Goal: Information Seeking & Learning: Learn about a topic

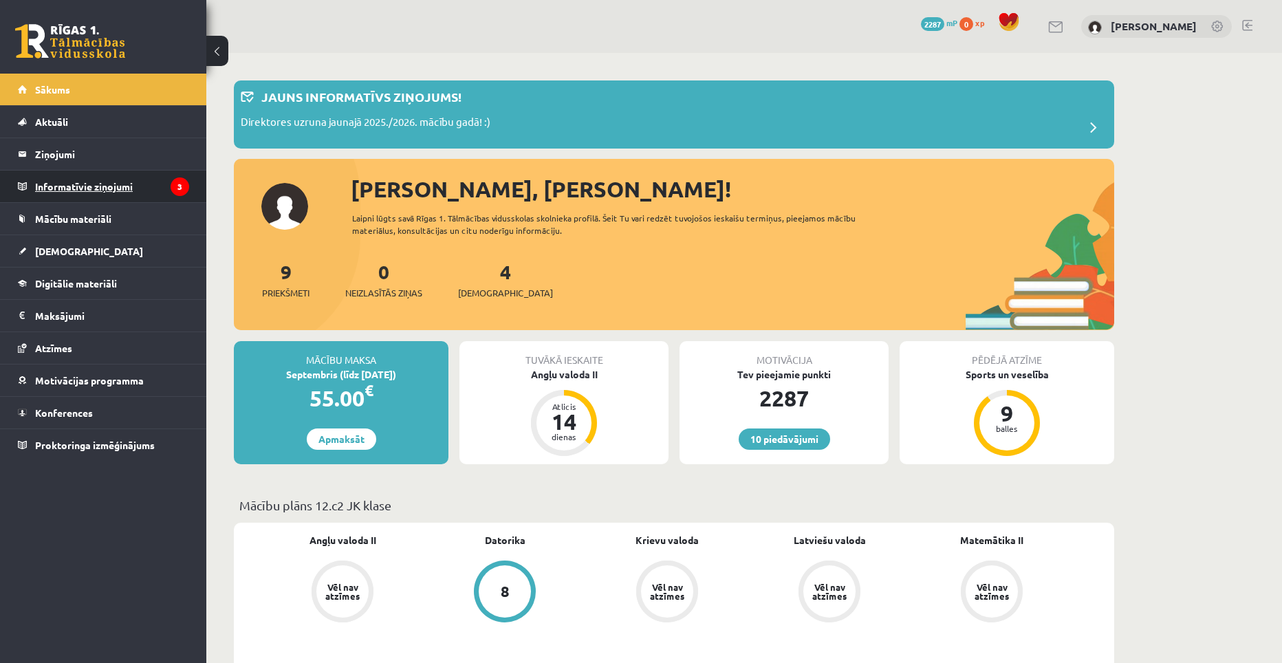
click at [71, 185] on legend "Informatīvie ziņojumi 3" at bounding box center [112, 187] width 154 height 32
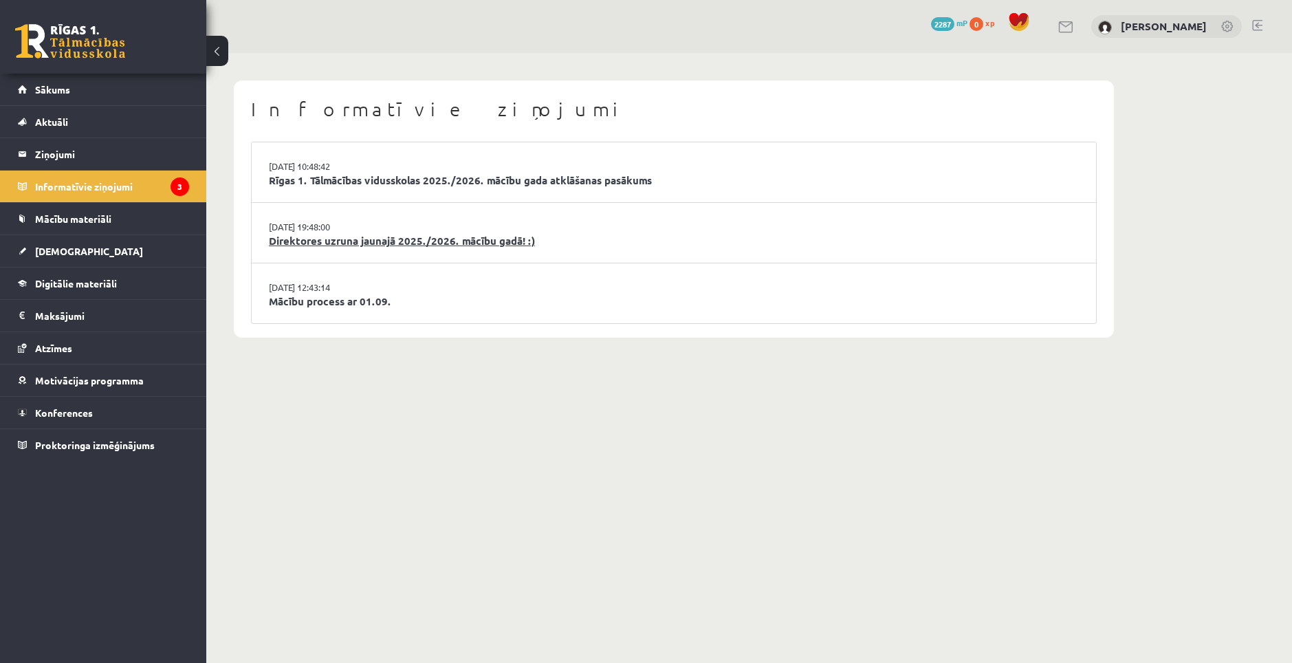
click at [431, 236] on link "Direktores uzruna jaunajā 2025./2026. mācību gadā! :)" at bounding box center [674, 241] width 810 height 16
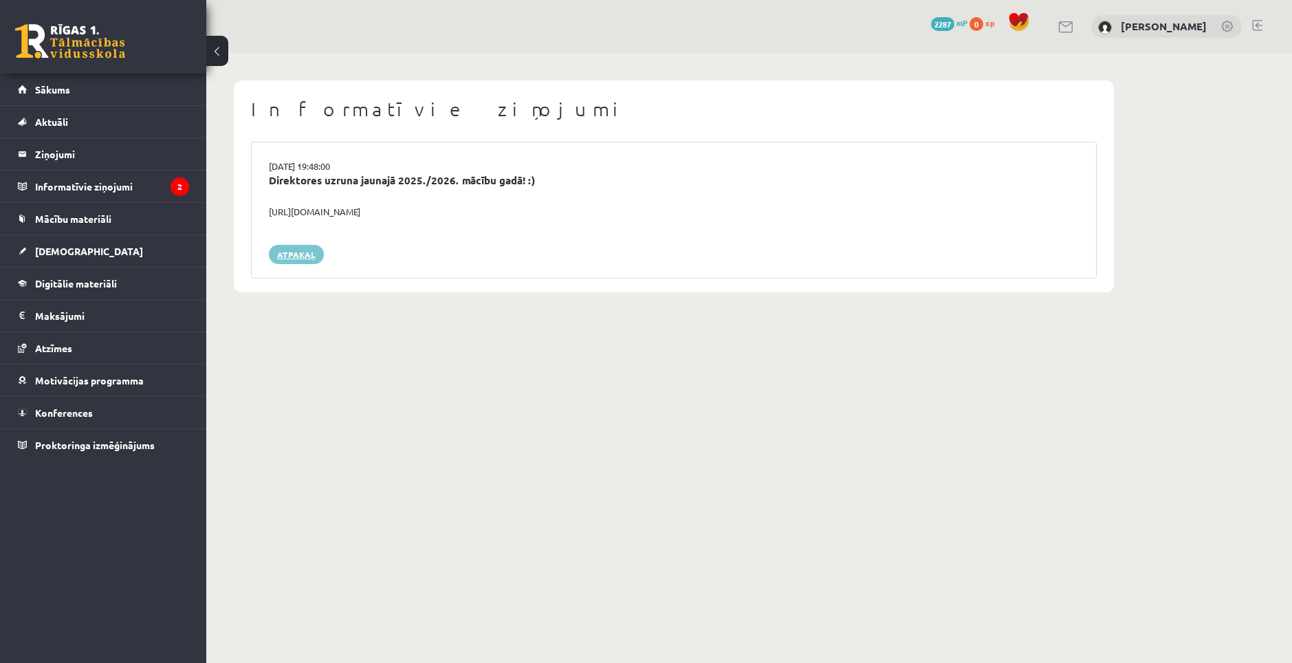
click at [296, 254] on link "Atpakaļ" at bounding box center [296, 254] width 55 height 19
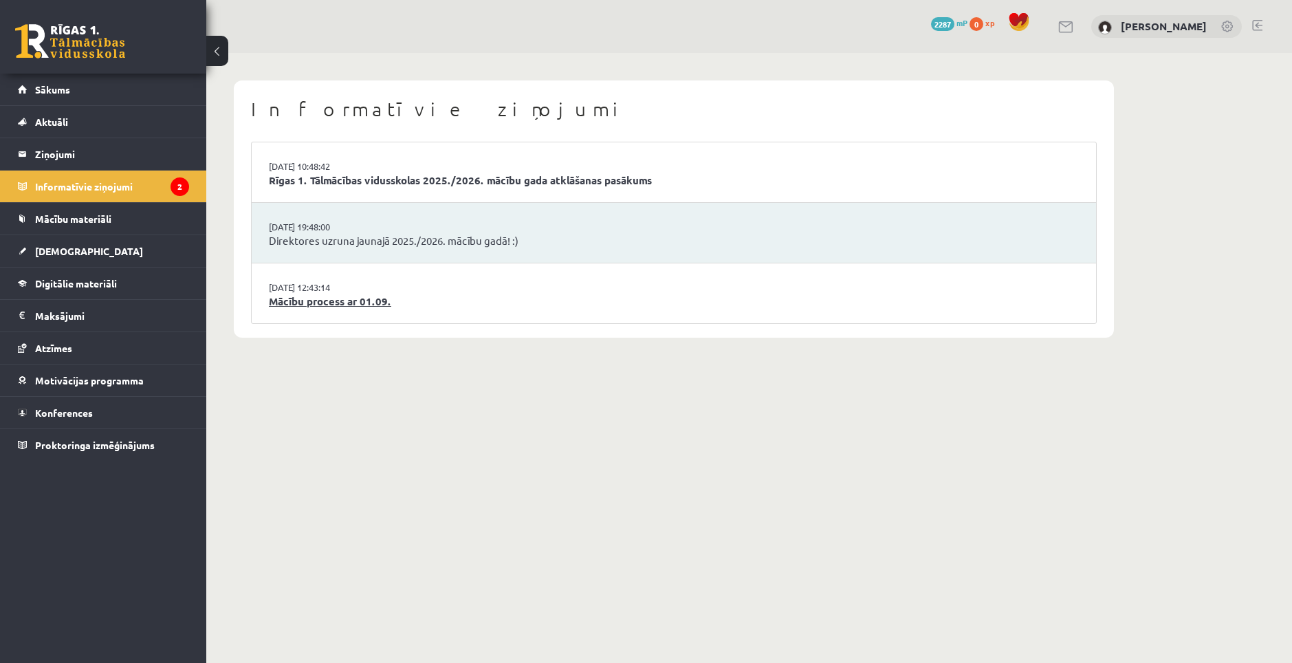
click at [333, 306] on link "Mācību process ar 01.09." at bounding box center [674, 302] width 810 height 16
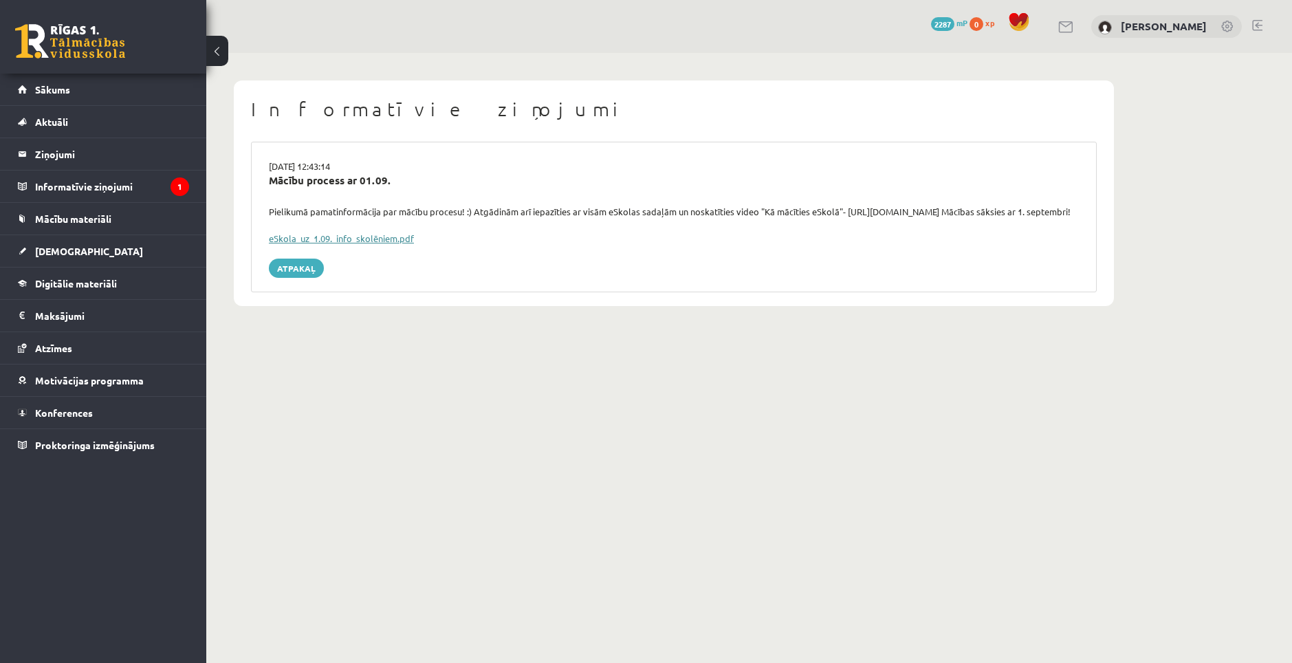
click at [360, 244] on link "eSkola_uz_1.09._info_skolēniem.pdf" at bounding box center [341, 238] width 145 height 12
click at [291, 278] on link "Atpakaļ" at bounding box center [296, 268] width 55 height 19
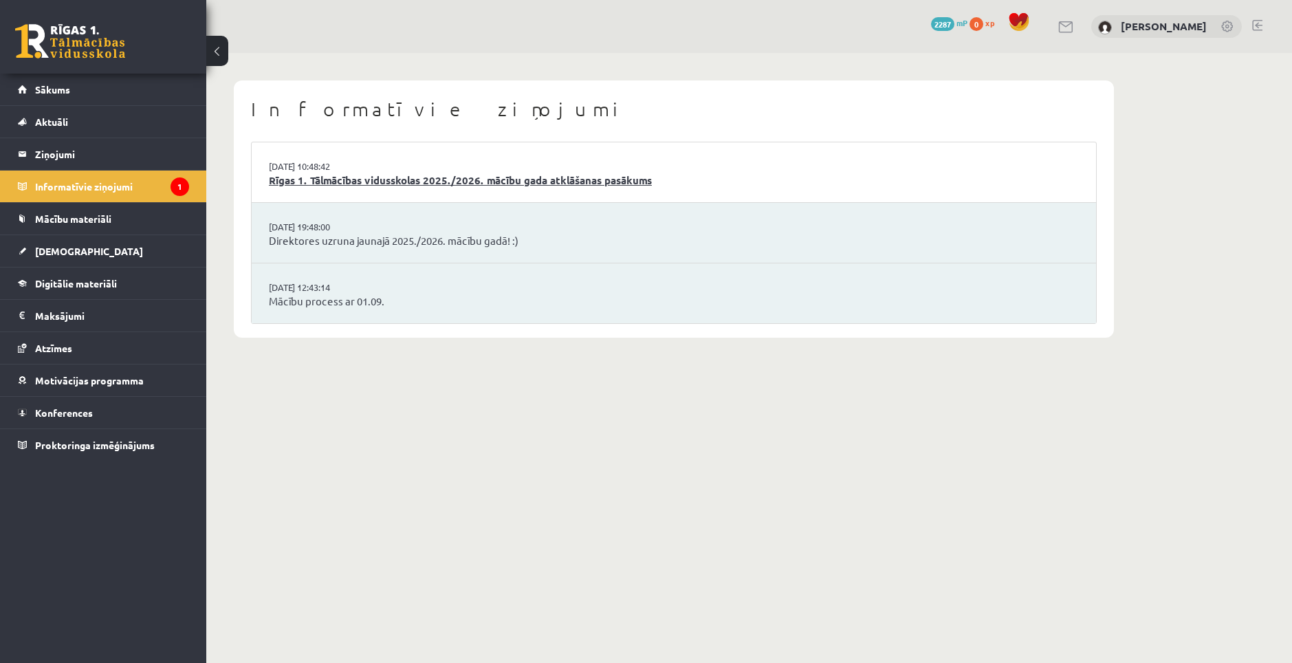
click at [374, 182] on link "Rīgas 1. Tālmācības vidusskolas 2025./2026. mācību gada atklāšanas pasākums" at bounding box center [674, 181] width 810 height 16
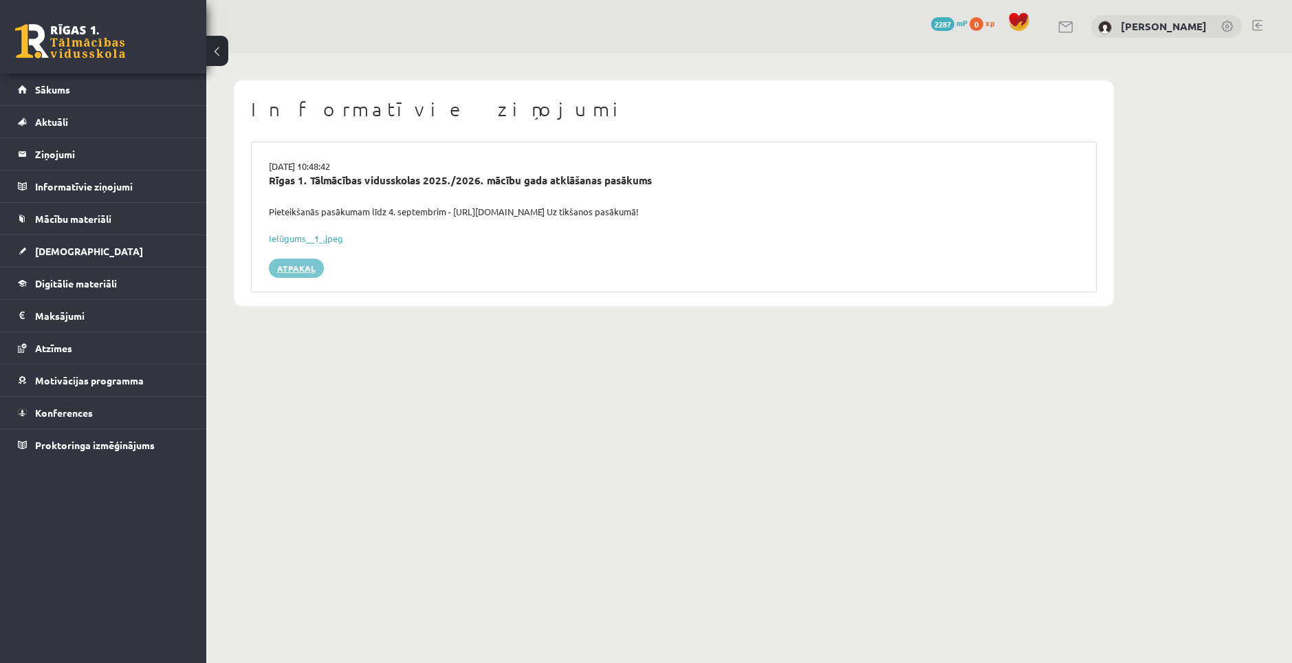
click at [304, 261] on link "Atpakaļ" at bounding box center [296, 268] width 55 height 19
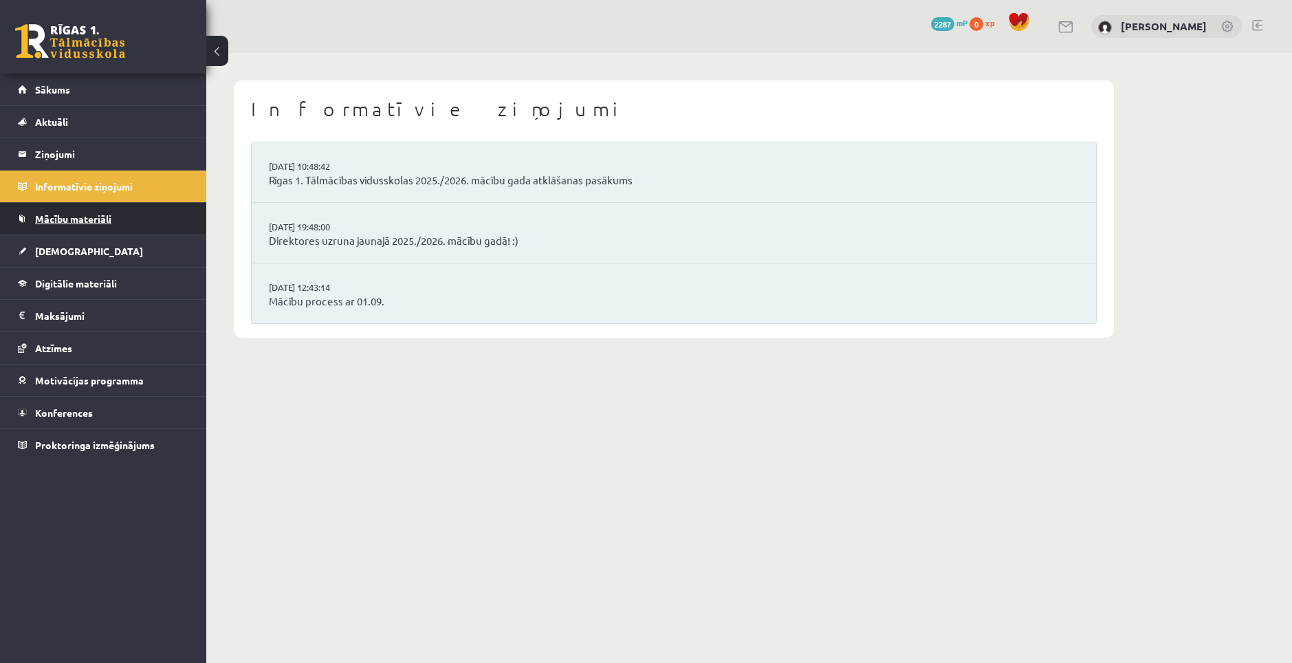
click at [57, 216] on span "Mācību materiāli" at bounding box center [73, 219] width 76 height 12
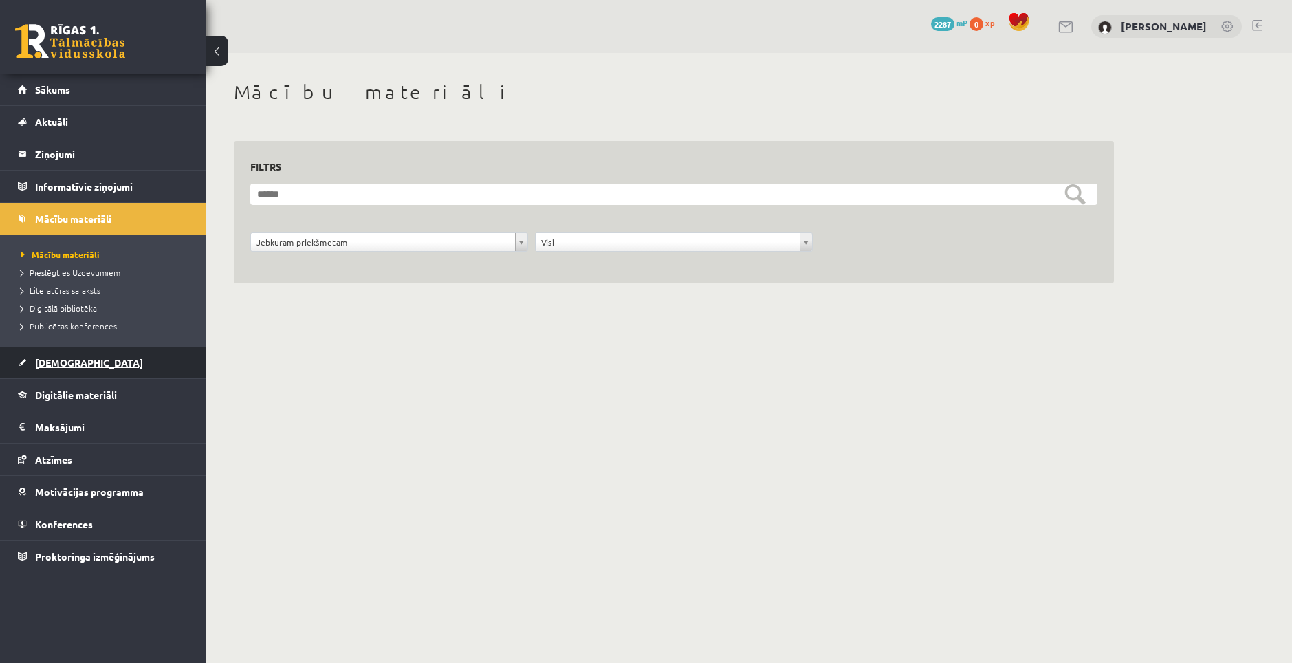
click at [61, 354] on link "[DEMOGRAPHIC_DATA]" at bounding box center [103, 363] width 171 height 32
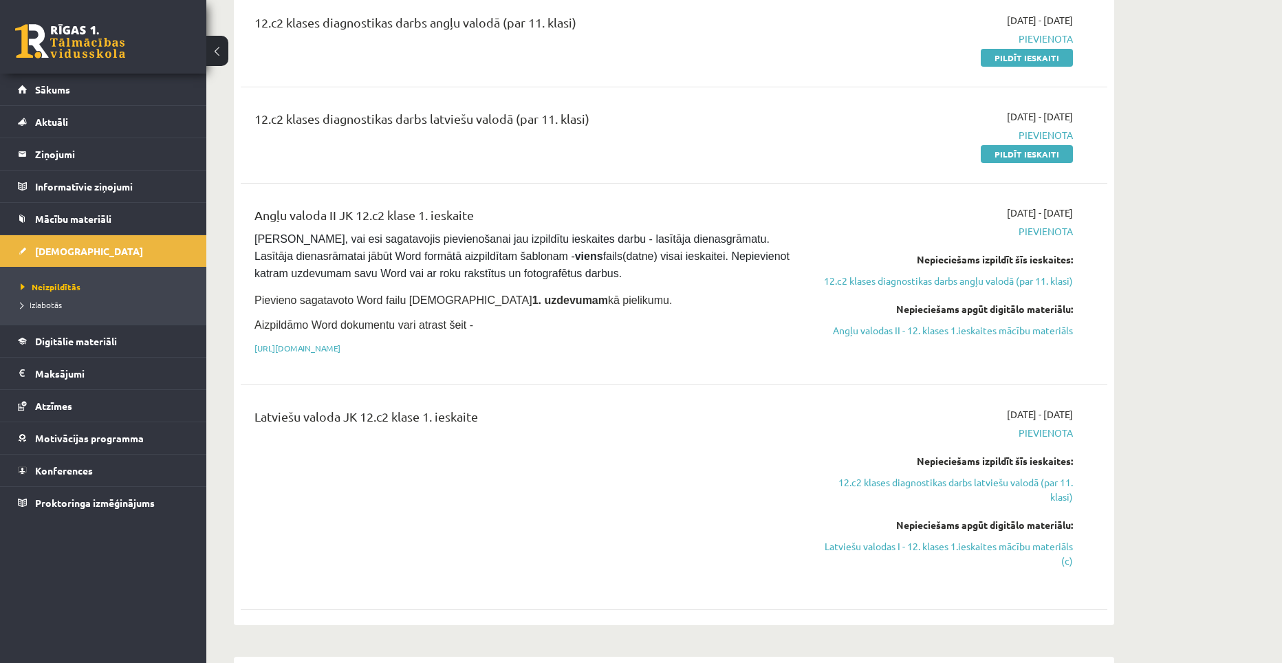
scroll to position [206, 0]
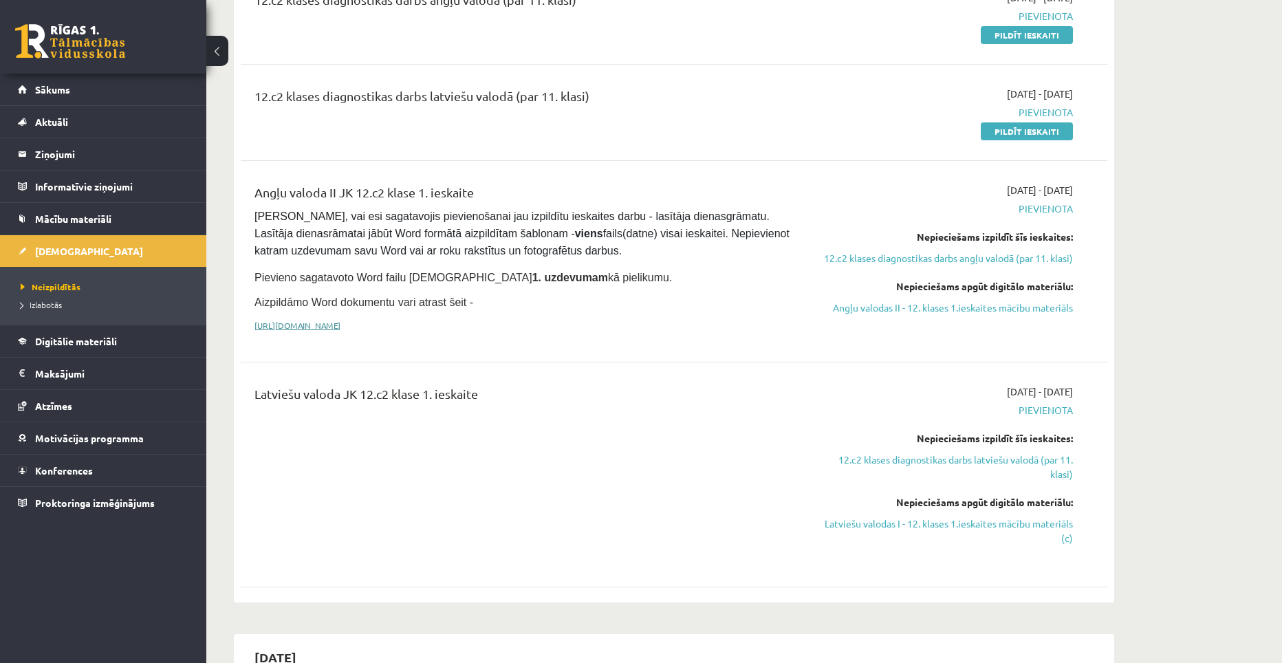
click at [340, 323] on link "[URL][DOMAIN_NAME]" at bounding box center [297, 325] width 86 height 11
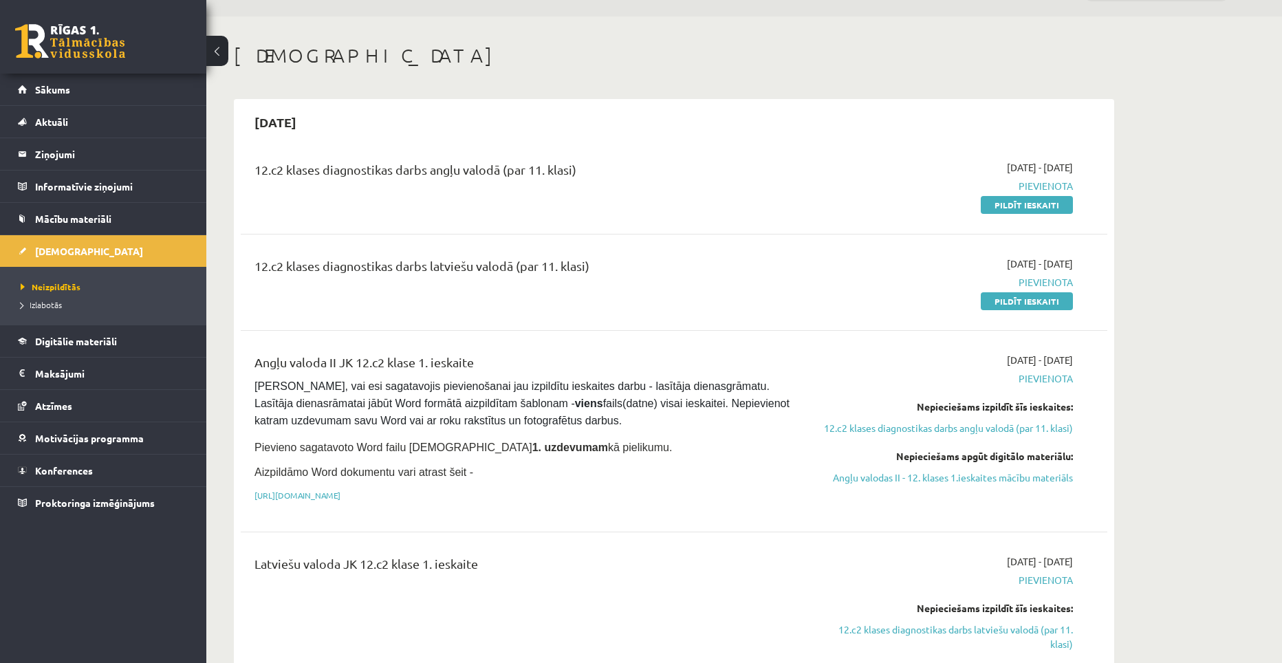
scroll to position [0, 0]
